Goal: Task Accomplishment & Management: Complete application form

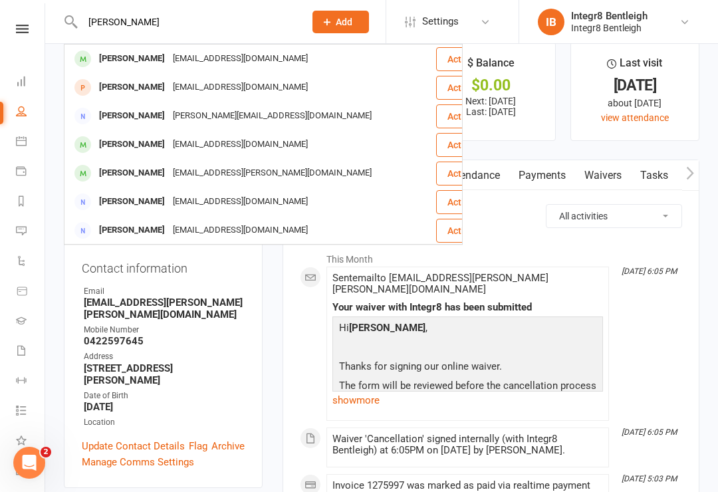
type input "[PERSON_NAME]"
click at [233, 56] on div "[EMAIL_ADDRESS][DOMAIN_NAME]" at bounding box center [240, 58] width 143 height 19
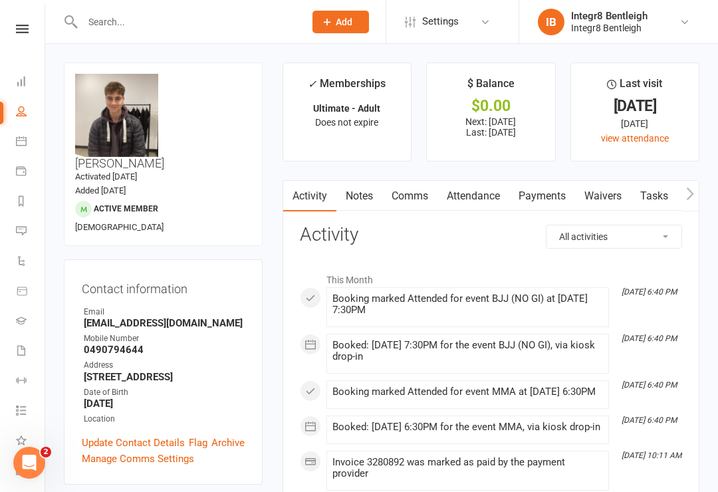
click at [211, 43] on div "Prospect Member Non-attending contact Class / event Appointment Grading event T…" at bounding box center [359, 22] width 718 height 44
click at [188, 62] on div "upload photo change photo [PERSON_NAME] Activated [DATE] Added [DATE] Active me…" at bounding box center [163, 153] width 199 height 183
click at [165, 31] on input "text" at bounding box center [186, 22] width 217 height 19
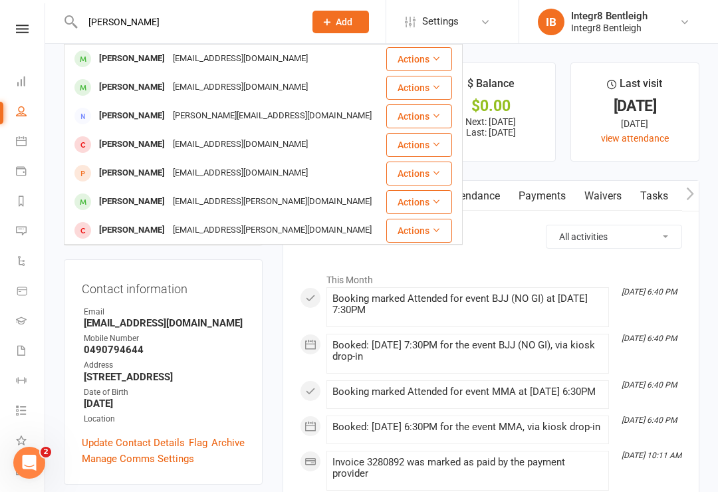
type input "[PERSON_NAME]"
click at [237, 49] on div "[EMAIL_ADDRESS][DOMAIN_NAME]" at bounding box center [240, 58] width 143 height 19
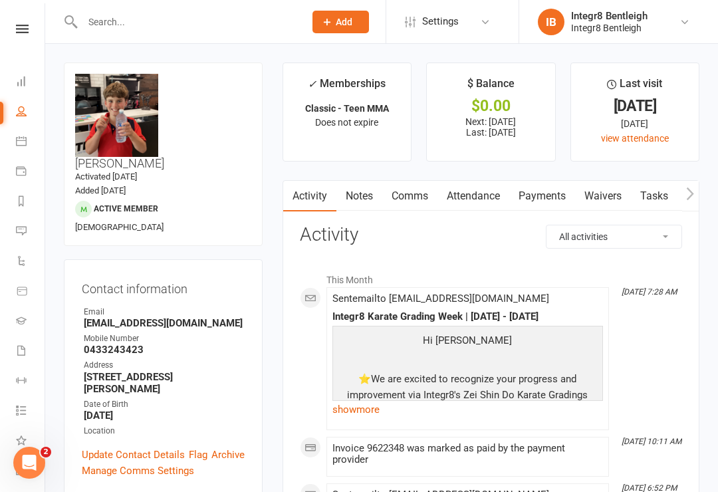
click at [599, 190] on link "Waivers" at bounding box center [603, 196] width 56 height 31
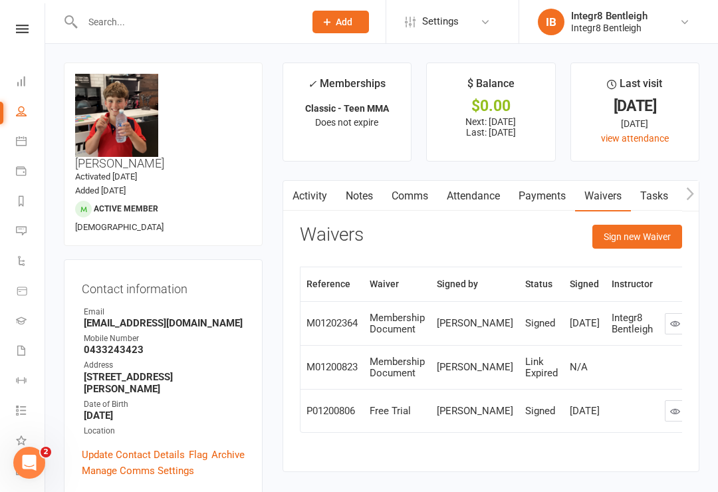
click at [630, 237] on button "Sign new Waiver" at bounding box center [637, 237] width 90 height 24
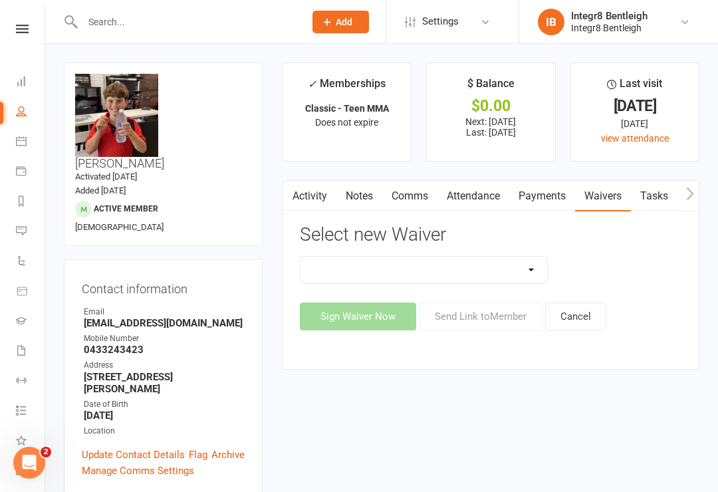
click at [489, 268] on select "10 Class Pass Cancellation Free Trial Hold Membership Document Mobility Worksho…" at bounding box center [423, 270] width 247 height 27
select select "10625"
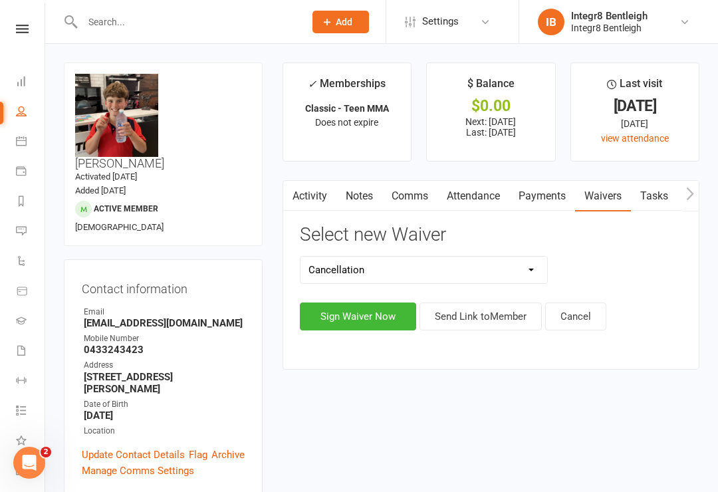
click at [362, 312] on button "Sign Waiver Now" at bounding box center [358, 316] width 116 height 28
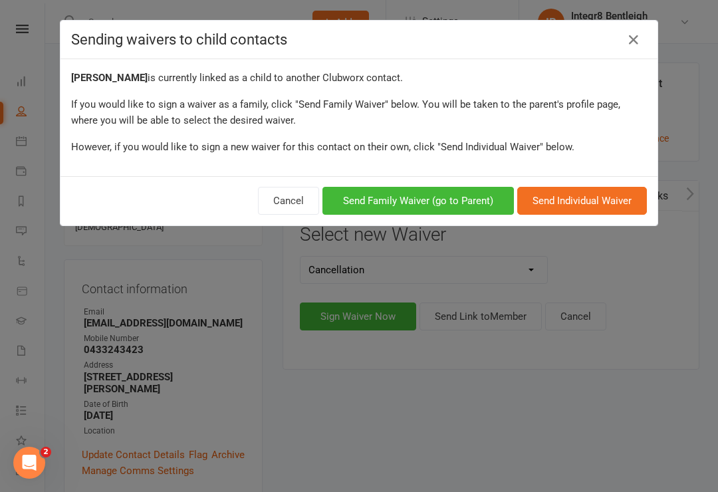
click at [421, 204] on button "Send Family Waiver (go to Parent)" at bounding box center [417, 201] width 191 height 28
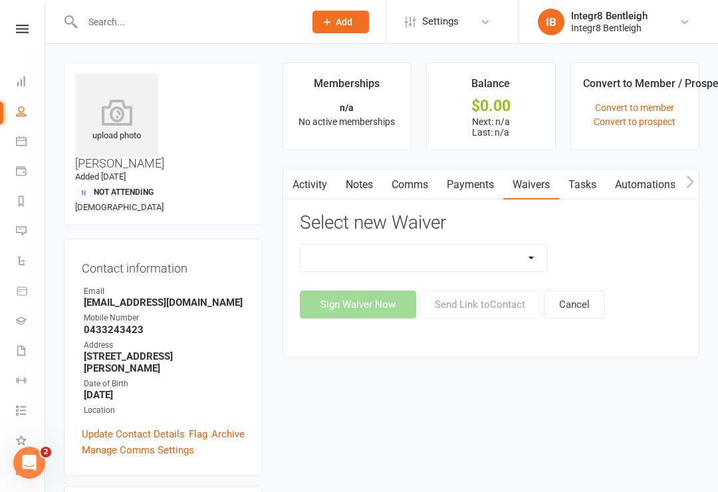
click at [466, 249] on select "10 Class Pass Cancellation Hold Membership Document Mobility Workshop No Payers…" at bounding box center [423, 258] width 247 height 27
select select "10625"
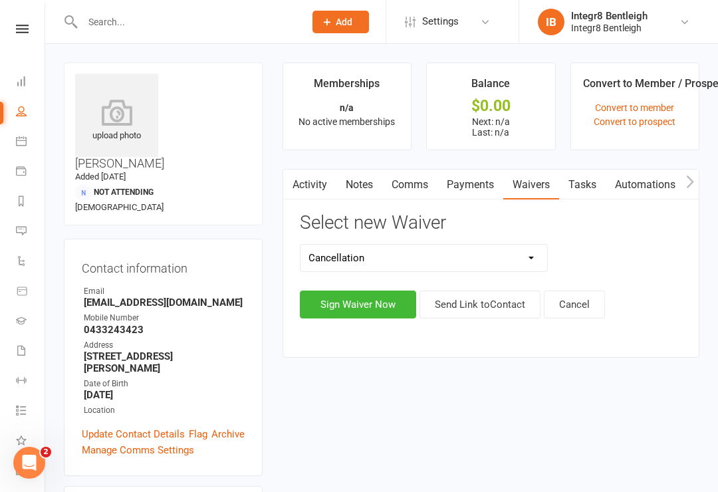
click at [365, 300] on button "Sign Waiver Now" at bounding box center [358, 304] width 116 height 28
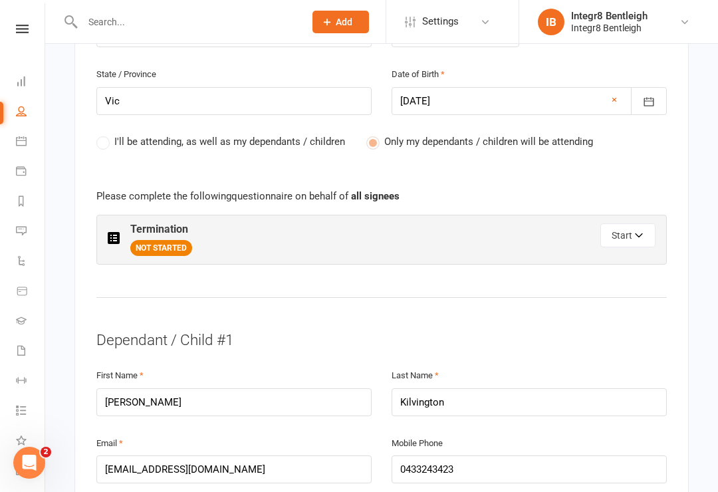
click at [631, 223] on button "Start" at bounding box center [627, 235] width 55 height 24
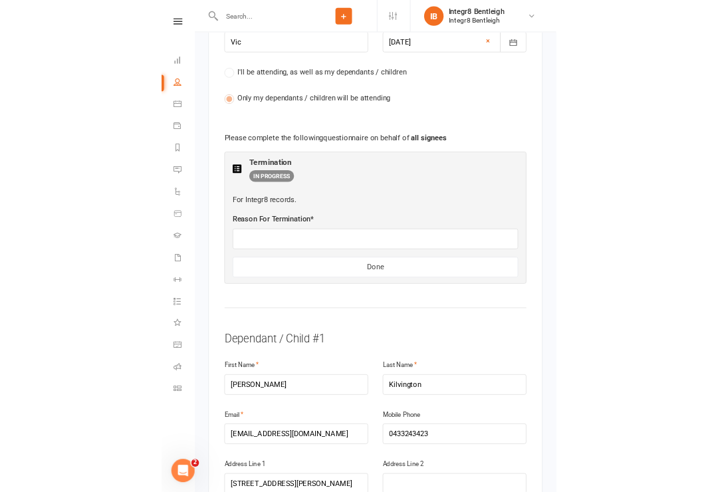
scroll to position [726, 0]
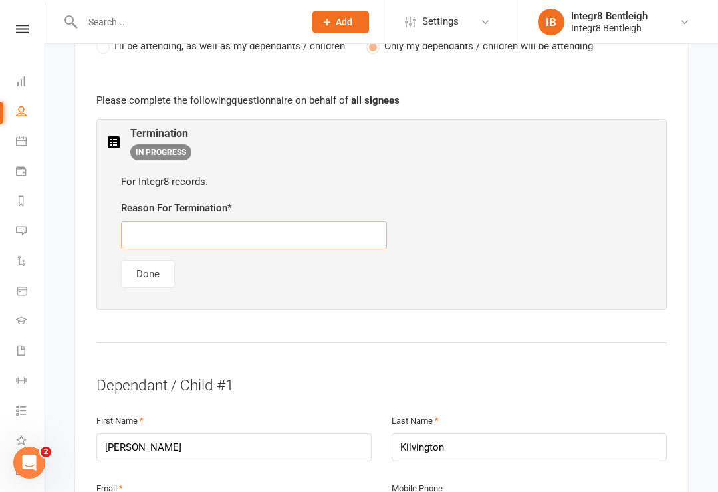
click at [212, 221] on input "text" at bounding box center [254, 235] width 266 height 28
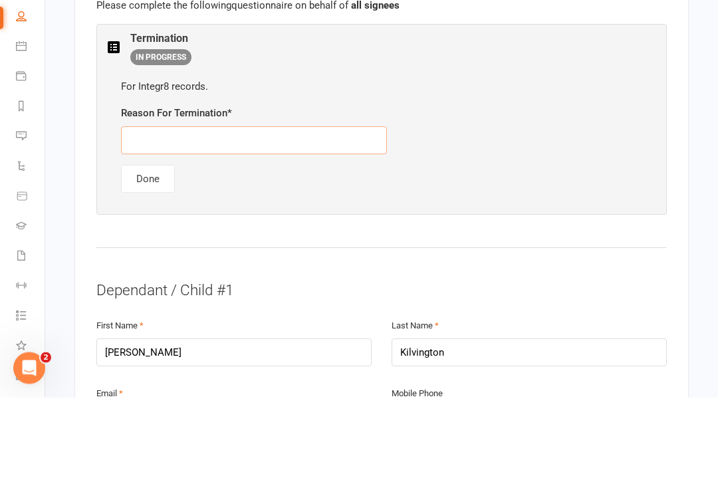
type input "L"
type input "Complaining child"
click at [148, 260] on button "Done" at bounding box center [148, 274] width 54 height 28
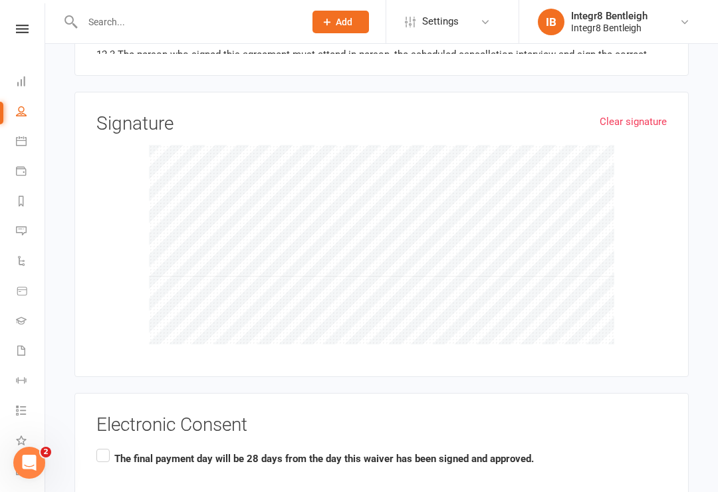
scroll to position [1560, 0]
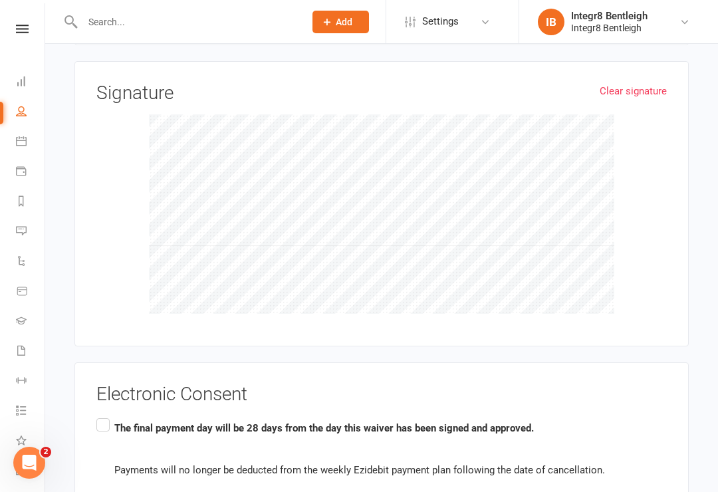
click at [306, 422] on b "The final payment day will be 28 days from the day this waiver has been signed …" at bounding box center [323, 428] width 419 height 12
click at [105, 415] on input "The final payment day will be 28 days from the day this waiver has been signed …" at bounding box center [100, 415] width 9 height 0
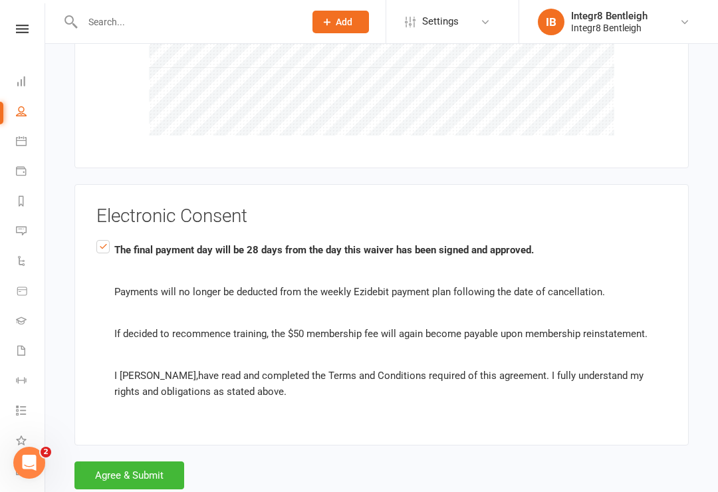
scroll to position [1742, 0]
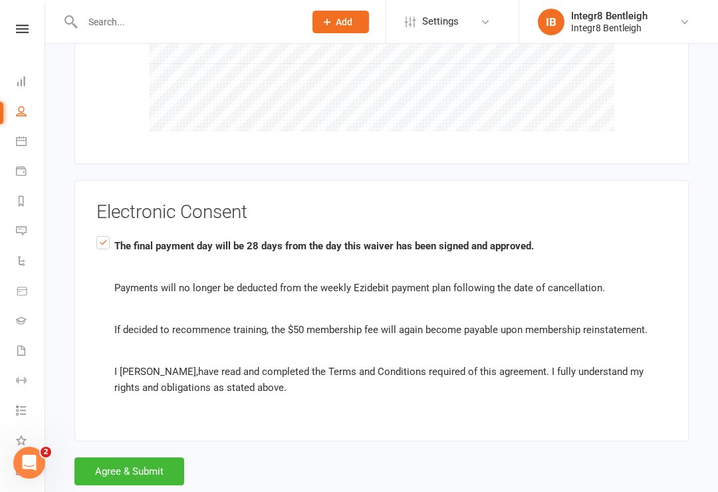
click at [162, 457] on button "Agree & Submit" at bounding box center [129, 471] width 110 height 28
